Goal: Navigation & Orientation: Go to known website

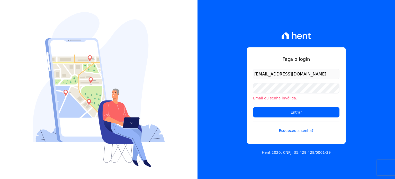
click at [250, 90] on div "Faça o login [EMAIL_ADDRESS][DOMAIN_NAME] Email ou senha inválida. Entrar Esque…" at bounding box center [296, 95] width 99 height 96
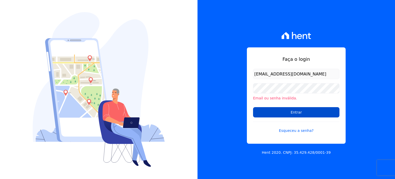
click at [306, 112] on input "Entrar" at bounding box center [296, 112] width 86 height 10
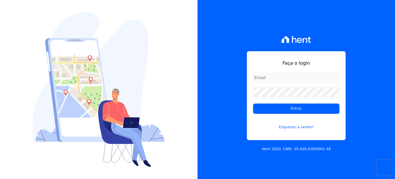
click at [279, 82] on input "email" at bounding box center [296, 77] width 86 height 10
type input "[EMAIL_ADDRESS][DOMAIN_NAME]"
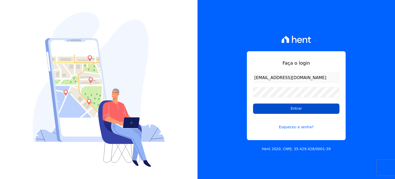
click at [292, 112] on input "Entrar" at bounding box center [296, 108] width 86 height 10
